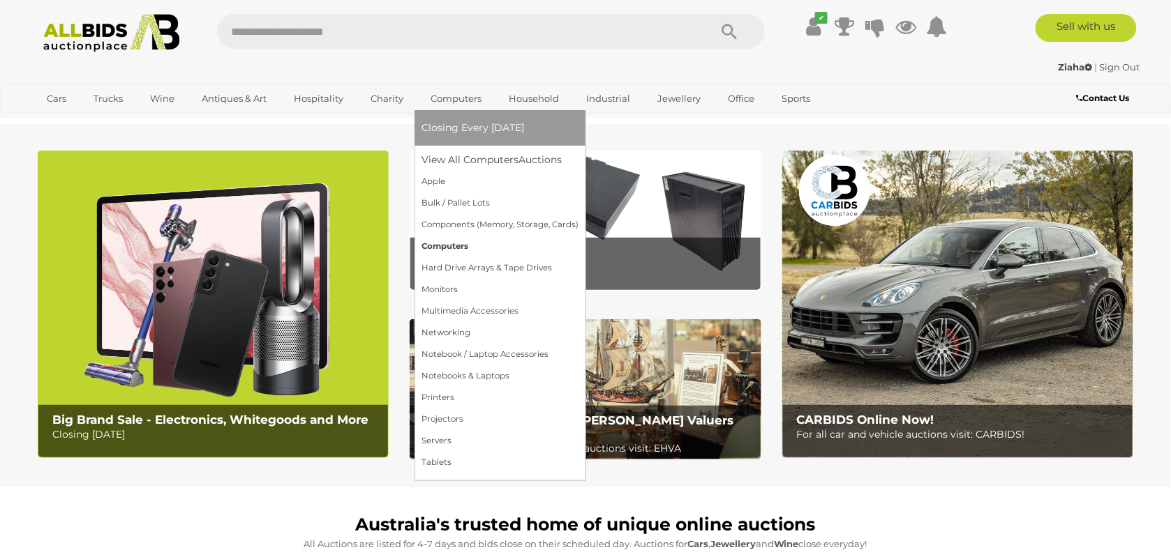
click at [443, 242] on link "Computers" at bounding box center [499, 247] width 157 height 22
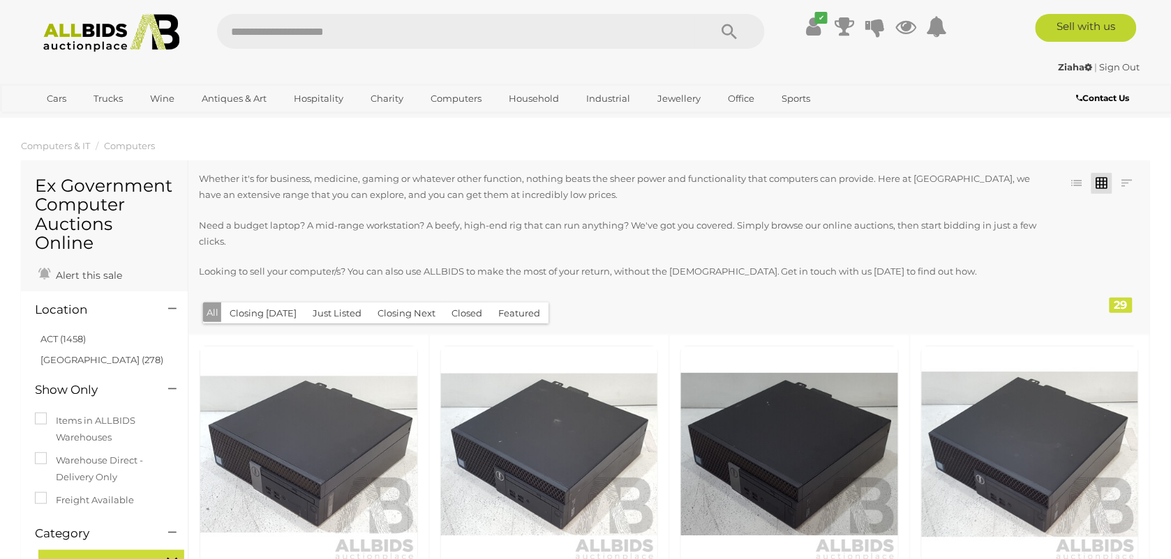
click at [463, 314] on button "Closed" at bounding box center [466, 314] width 47 height 22
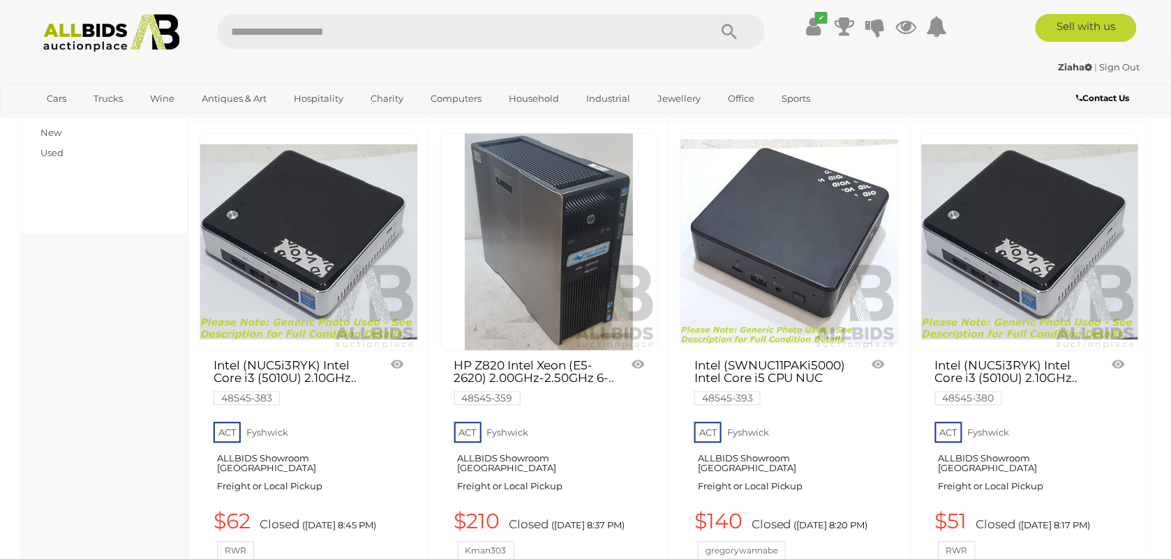
scroll to position [436, 0]
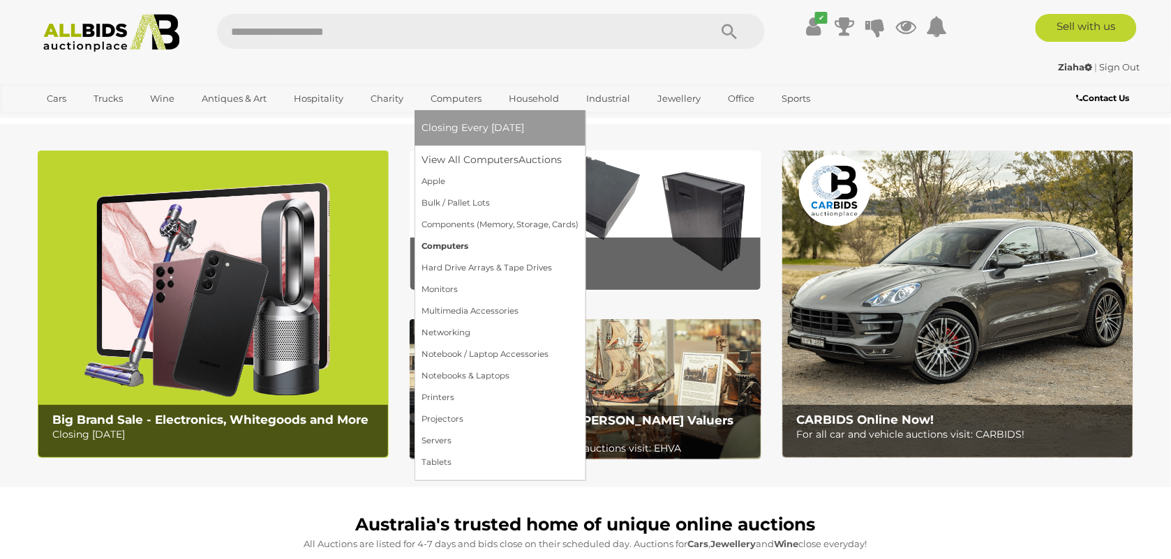
click at [455, 248] on link "Computers" at bounding box center [499, 247] width 157 height 22
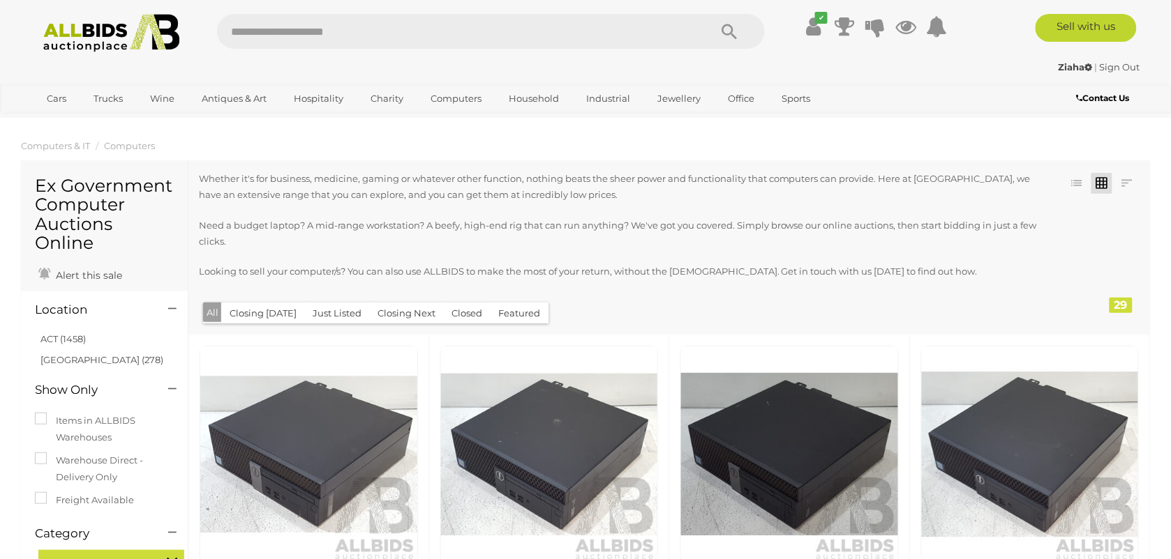
click at [455, 311] on button "Closed" at bounding box center [466, 314] width 47 height 22
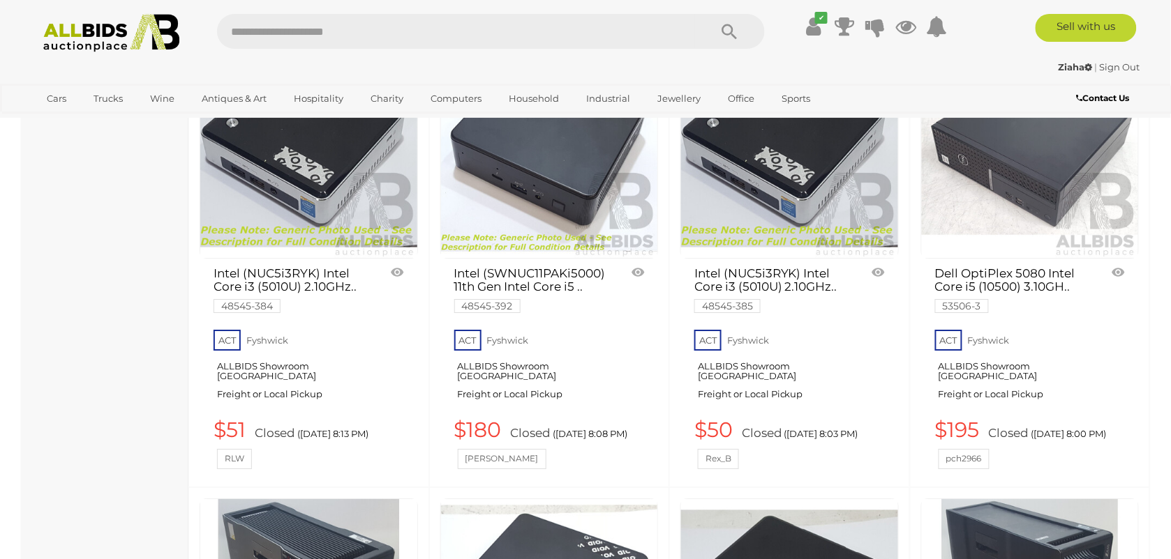
scroll to position [1570, 0]
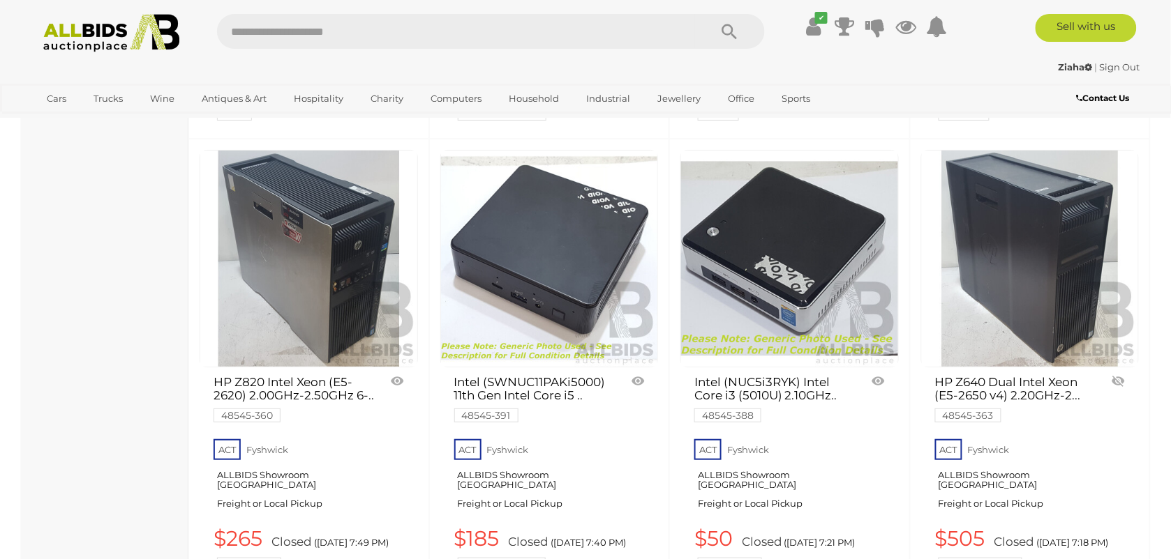
click at [1025, 266] on link at bounding box center [1030, 259] width 218 height 218
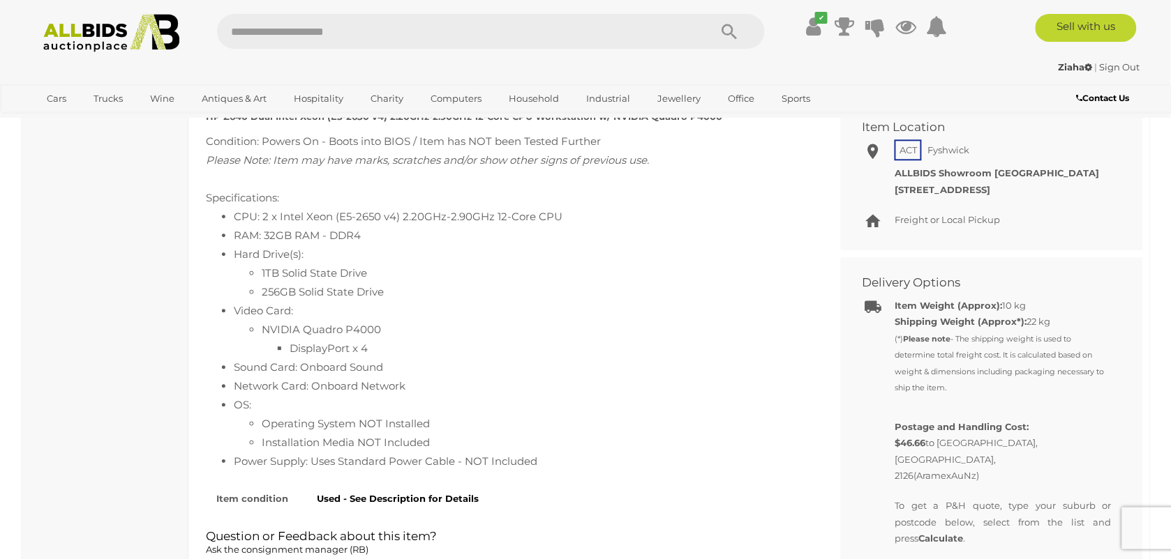
scroll to position [1046, 0]
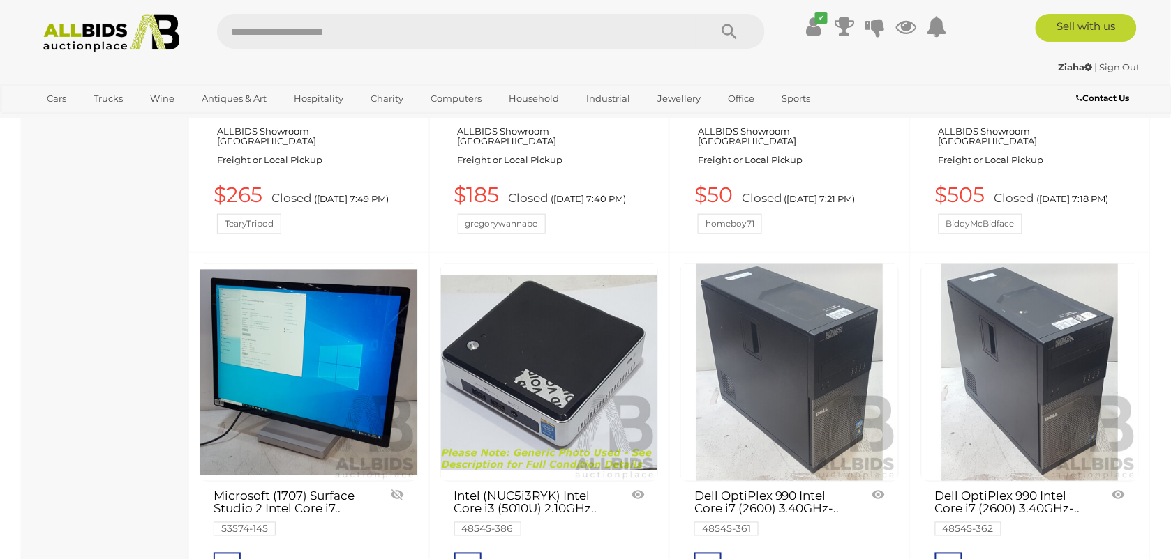
scroll to position [1655, 0]
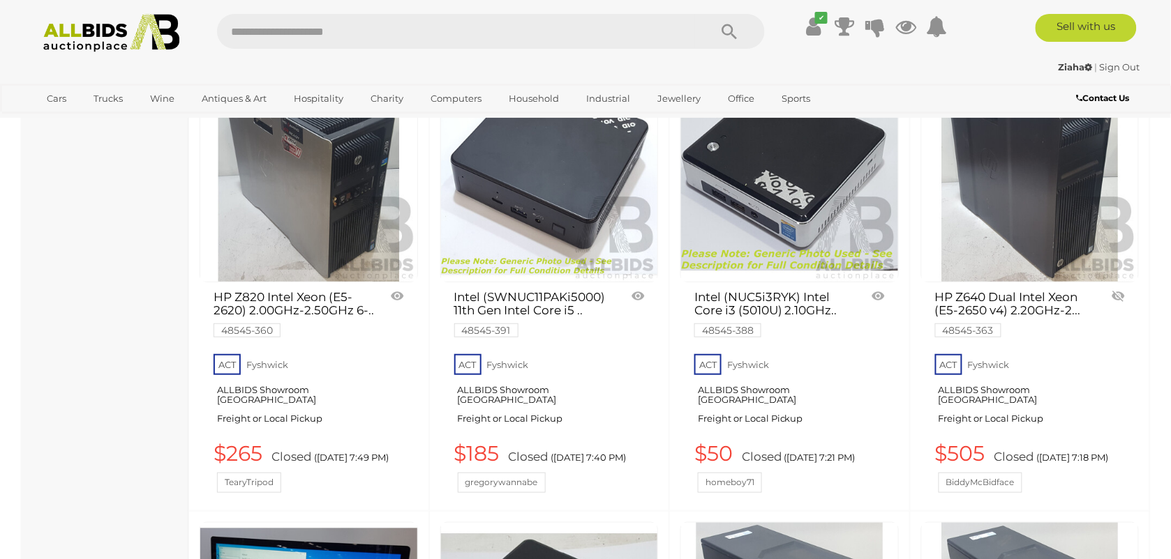
click at [1009, 187] on link at bounding box center [1030, 174] width 218 height 218
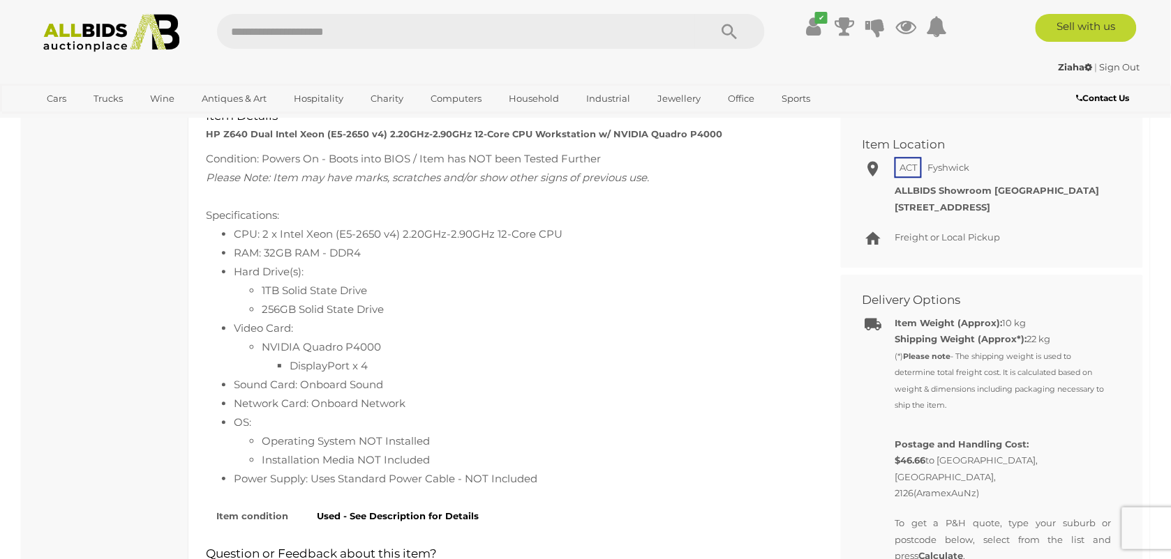
scroll to position [959, 0]
